Goal: Communication & Community: Answer question/provide support

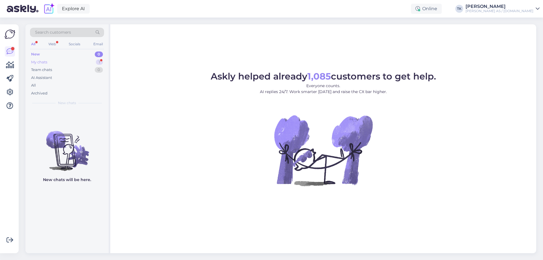
click at [42, 61] on div "My chats" at bounding box center [39, 62] width 16 height 6
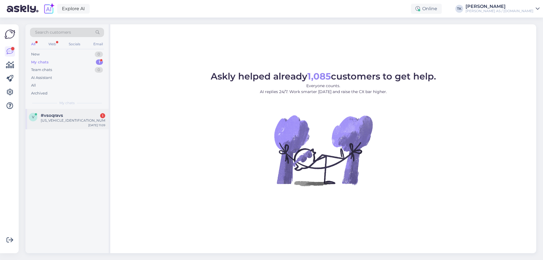
click at [50, 121] on div "[US_VEHICLE_IDENTIFICATION_NUMBER]" at bounding box center [73, 120] width 65 height 5
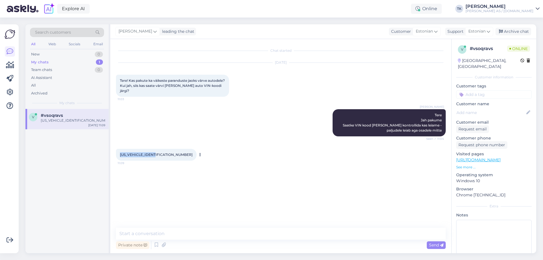
drag, startPoint x: 155, startPoint y: 154, endPoint x: 120, endPoint y: 156, distance: 34.8
click at [120, 156] on div "[US_VEHICLE_IDENTIFICATION_NUMBER] 11:09" at bounding box center [156, 155] width 81 height 12
copy span "[US_VEHICLE_IDENTIFICATION_NUMBER]"
click at [138, 235] on textarea at bounding box center [281, 234] width 330 height 12
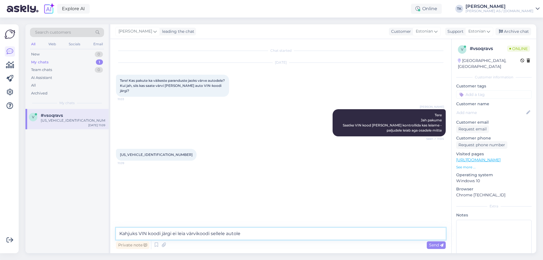
type textarea "Kahjuks VIN koodi järgi ei leia värvikoodi sellele autole."
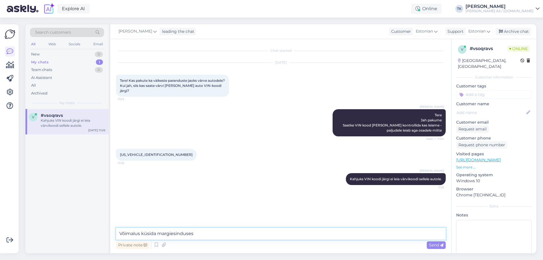
type textarea "Võimalus küsida margiesindusest"
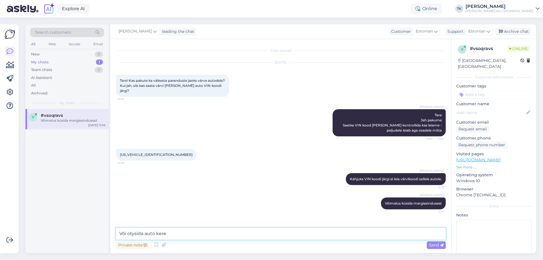
click at [135, 233] on textarea "Või otysida auto kere" at bounding box center [281, 234] width 330 height 12
click at [186, 236] on textarea "Või otisida auto kere" at bounding box center [281, 234] width 330 height 12
click at [134, 234] on textarea "Või otisida auto kerelt värvikood -" at bounding box center [281, 234] width 330 height 12
click at [211, 233] on textarea "Või otsida auto kerelt värvikood -" at bounding box center [281, 234] width 330 height 12
paste textarea "[URL][DOMAIN_NAME]"
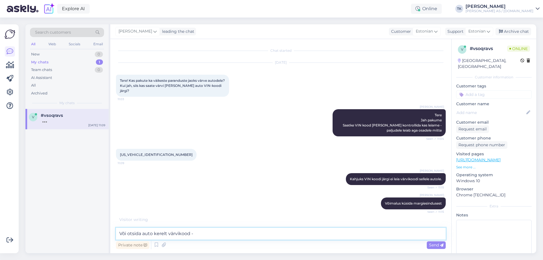
type textarea "Või otsida auto kerelt värvikood - [URL][DOMAIN_NAME]"
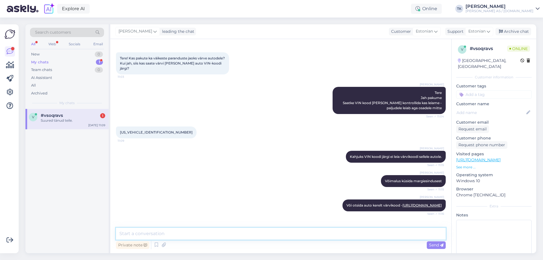
scroll to position [47, 0]
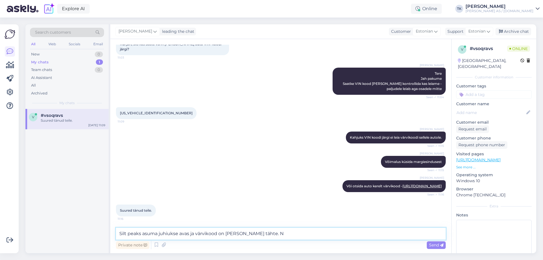
type textarea "Silt peaks asuma juhiukse avas ja värvikood on [PERSON_NAME] tähte."
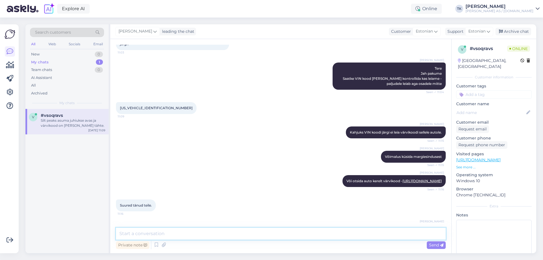
scroll to position [71, 0]
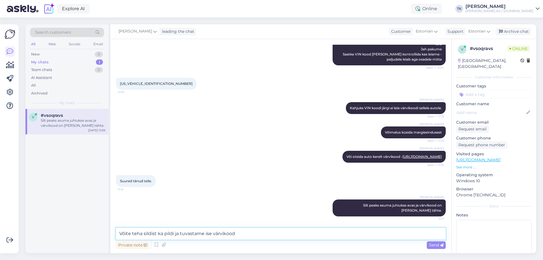
type textarea "Võite teha sildist ka pildi ja tuvastame ise värvikoodi"
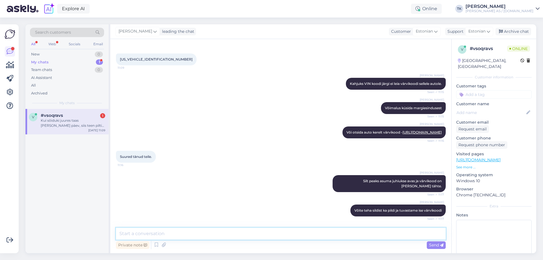
scroll to position [125, 0]
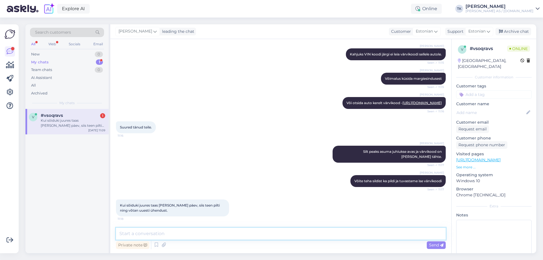
click at [149, 236] on textarea at bounding box center [281, 234] width 330 height 12
type textarea "OK teeme nii"
